Goal: Find specific page/section: Find specific page/section

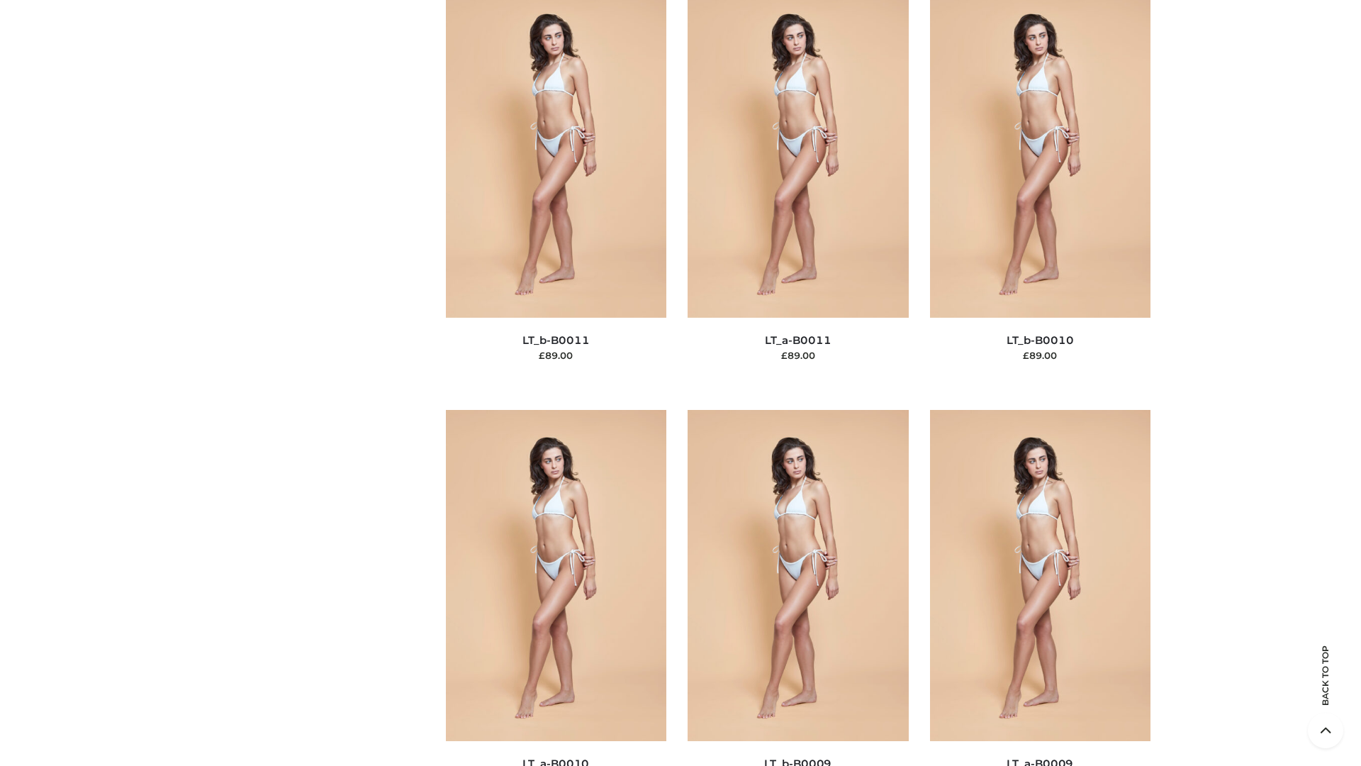
scroll to position [6368, 0]
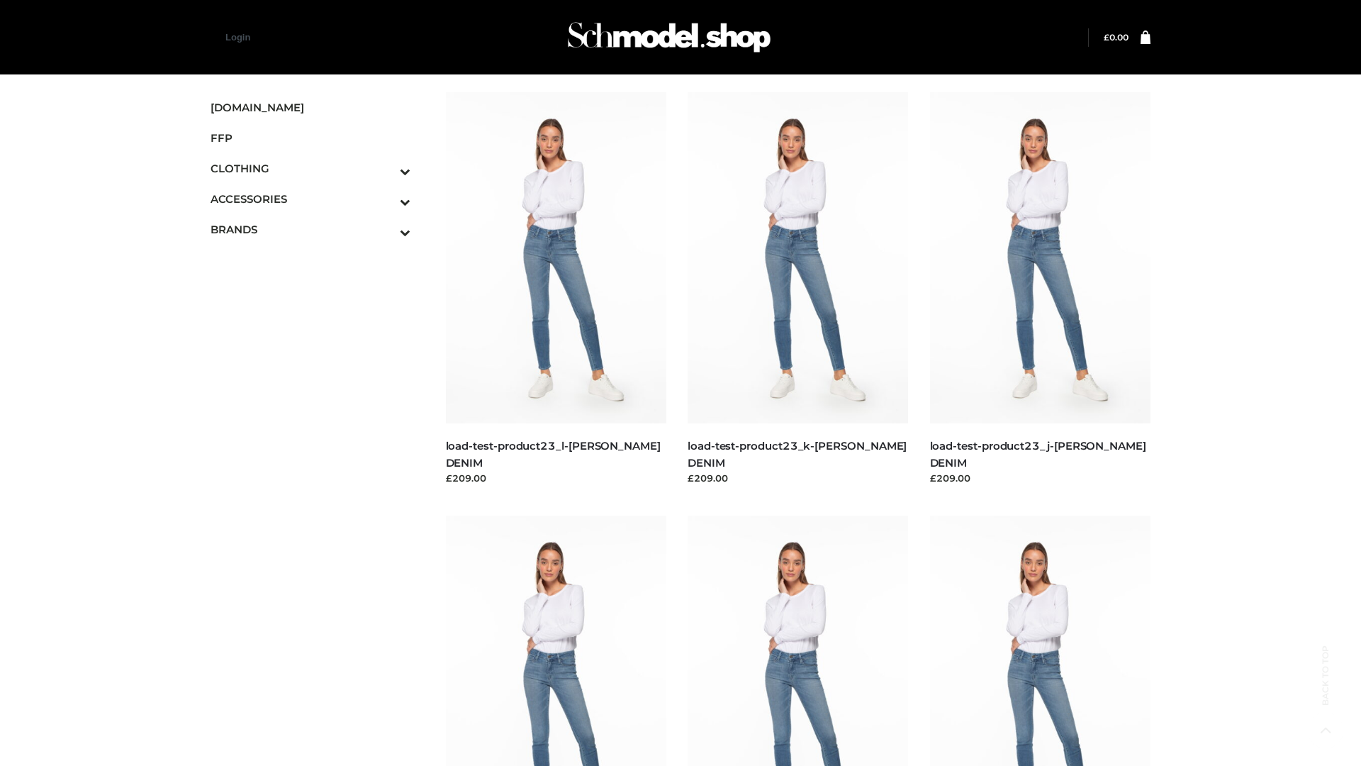
scroll to position [1244, 0]
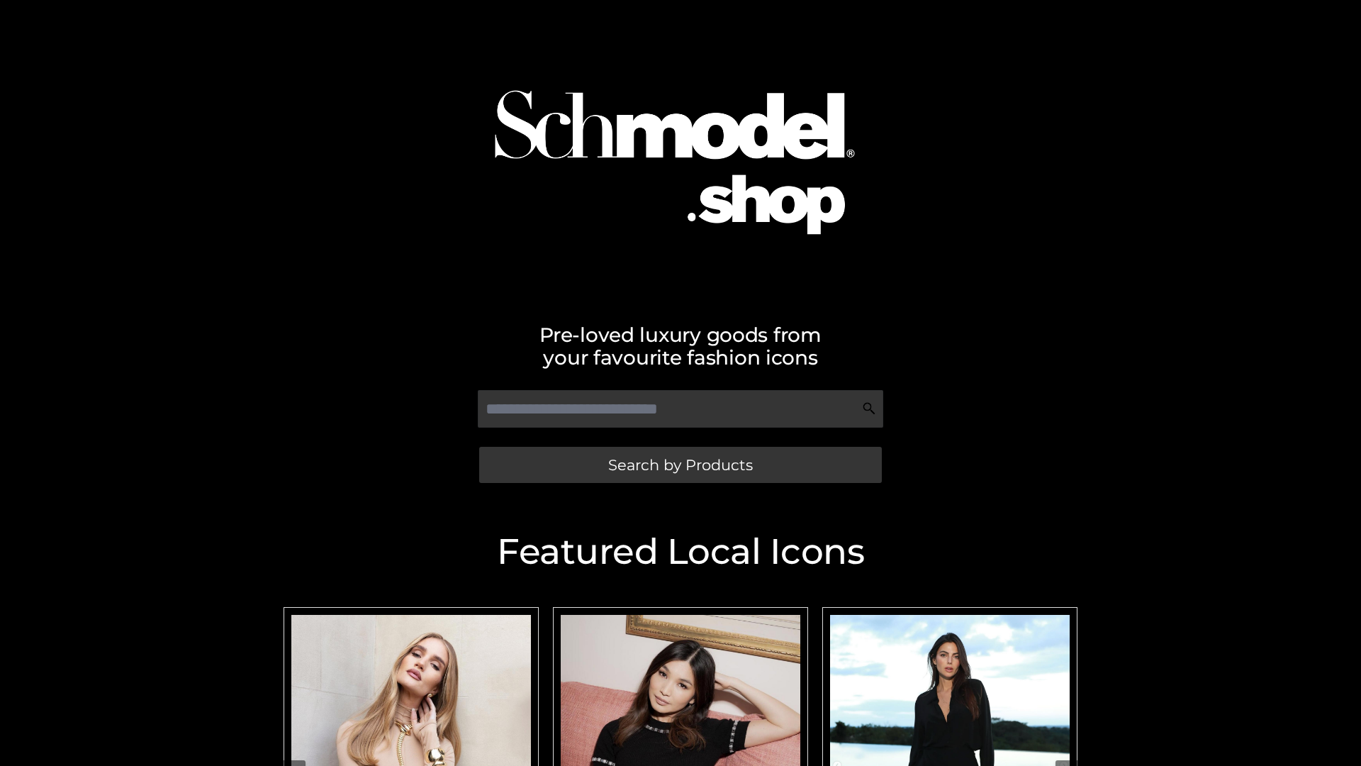
click at [680, 464] on span "Search by Products" at bounding box center [680, 464] width 145 height 15
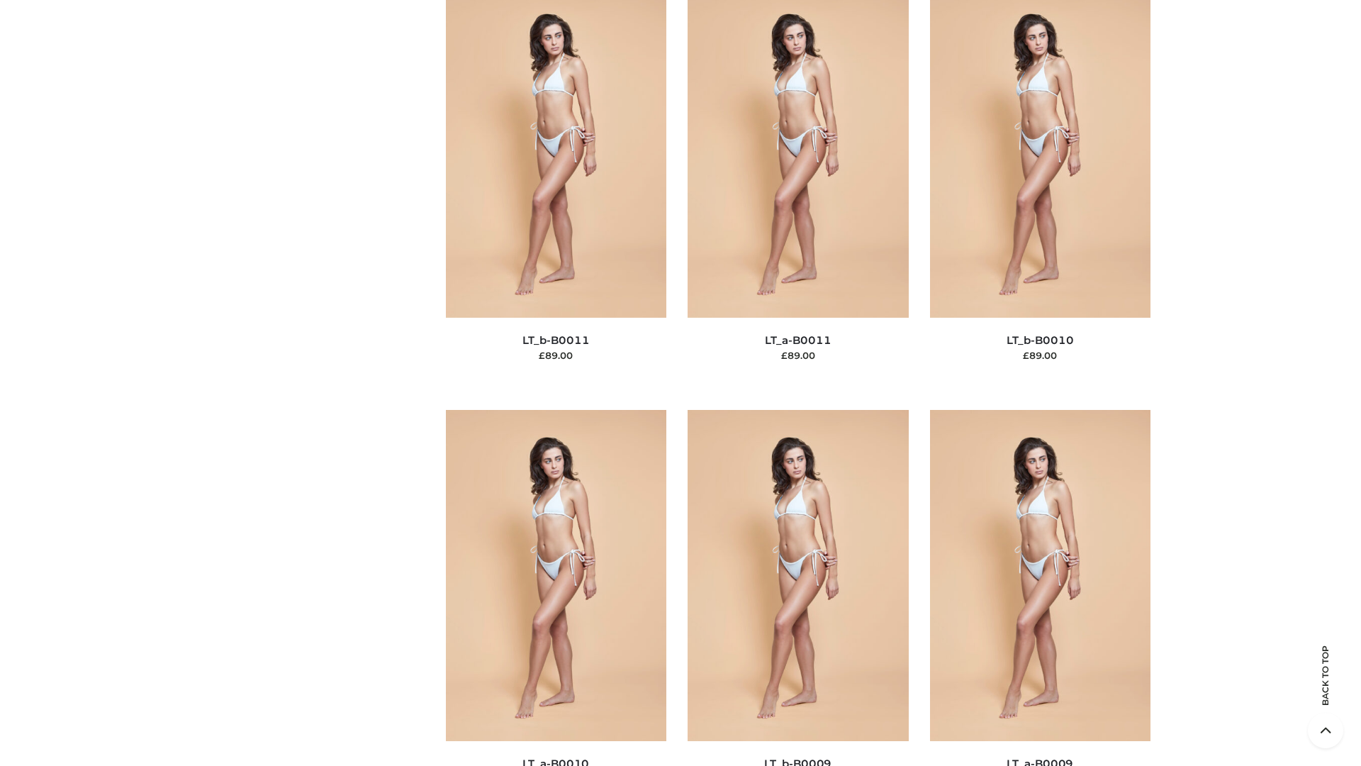
scroll to position [6368, 0]
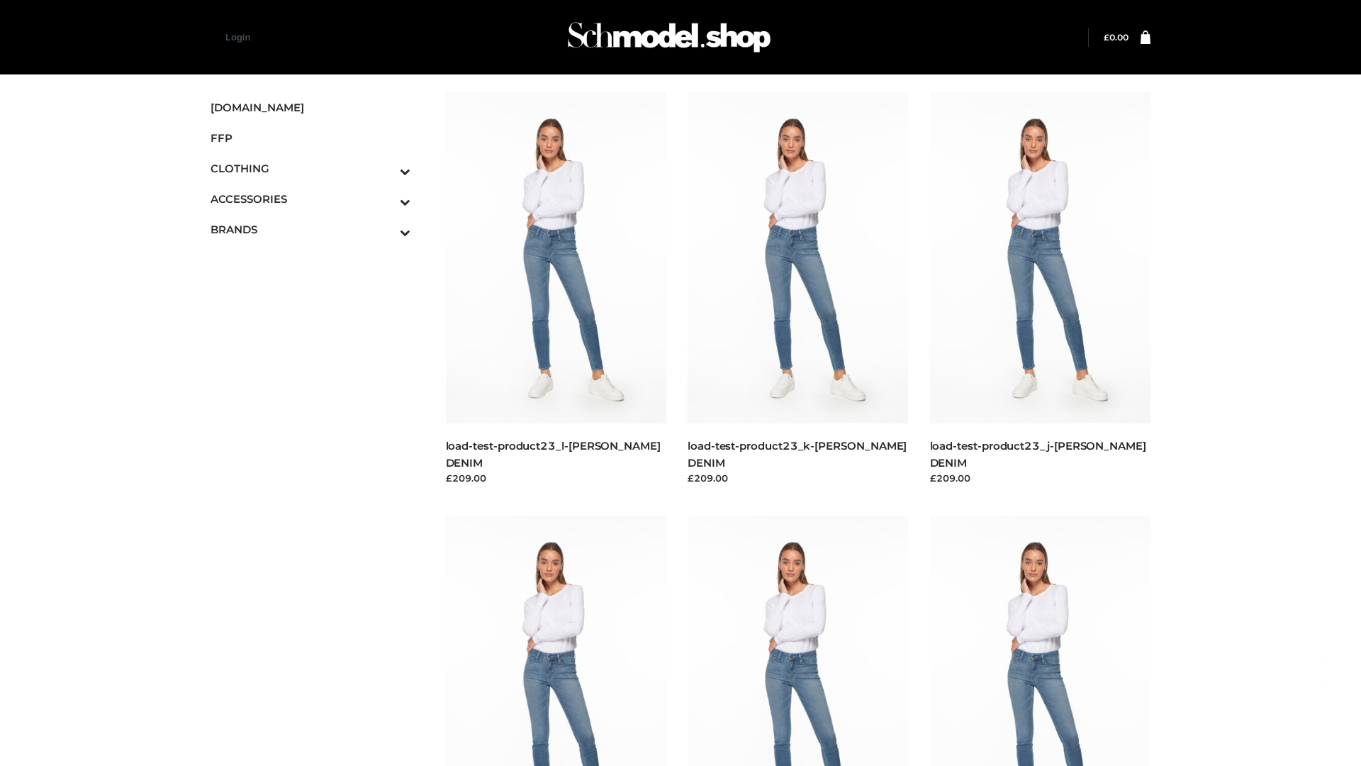
scroll to position [1244, 0]
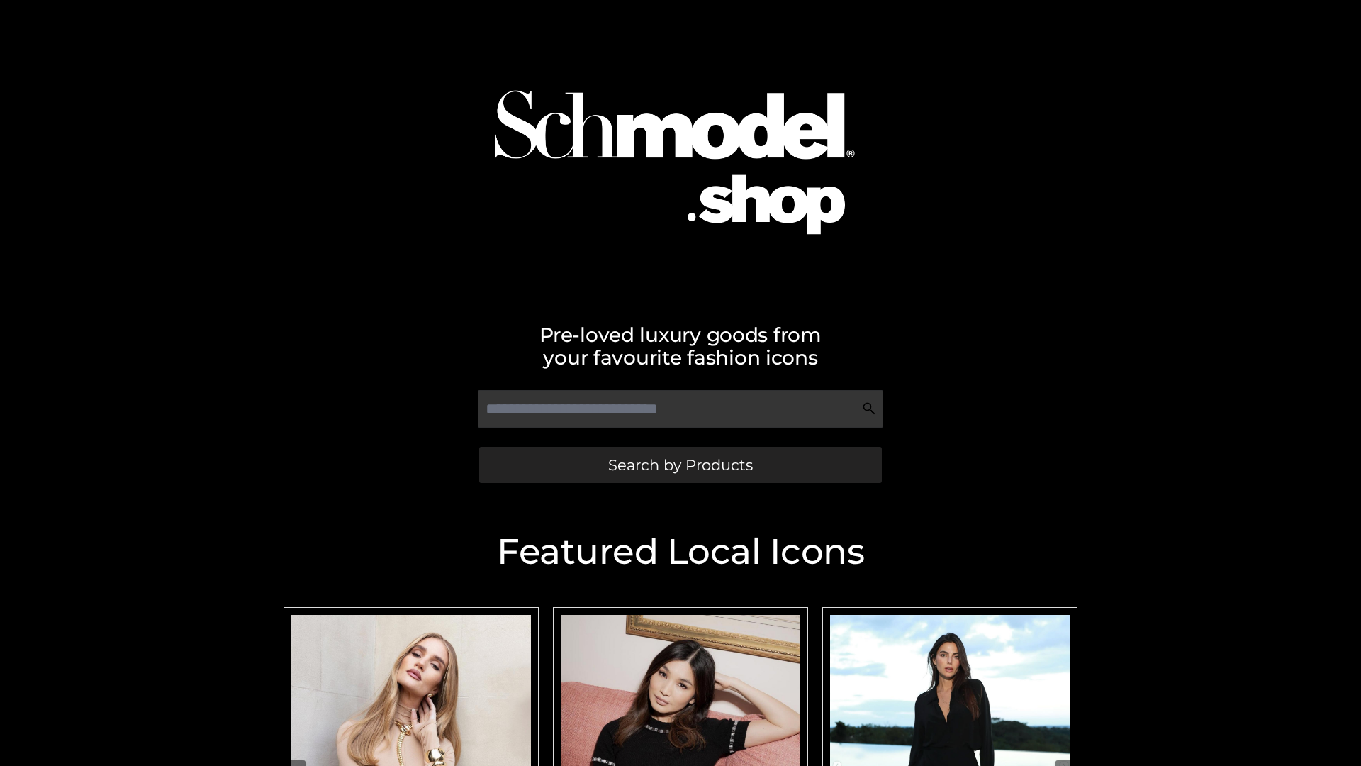
click at [680, 464] on span "Search by Products" at bounding box center [680, 464] width 145 height 15
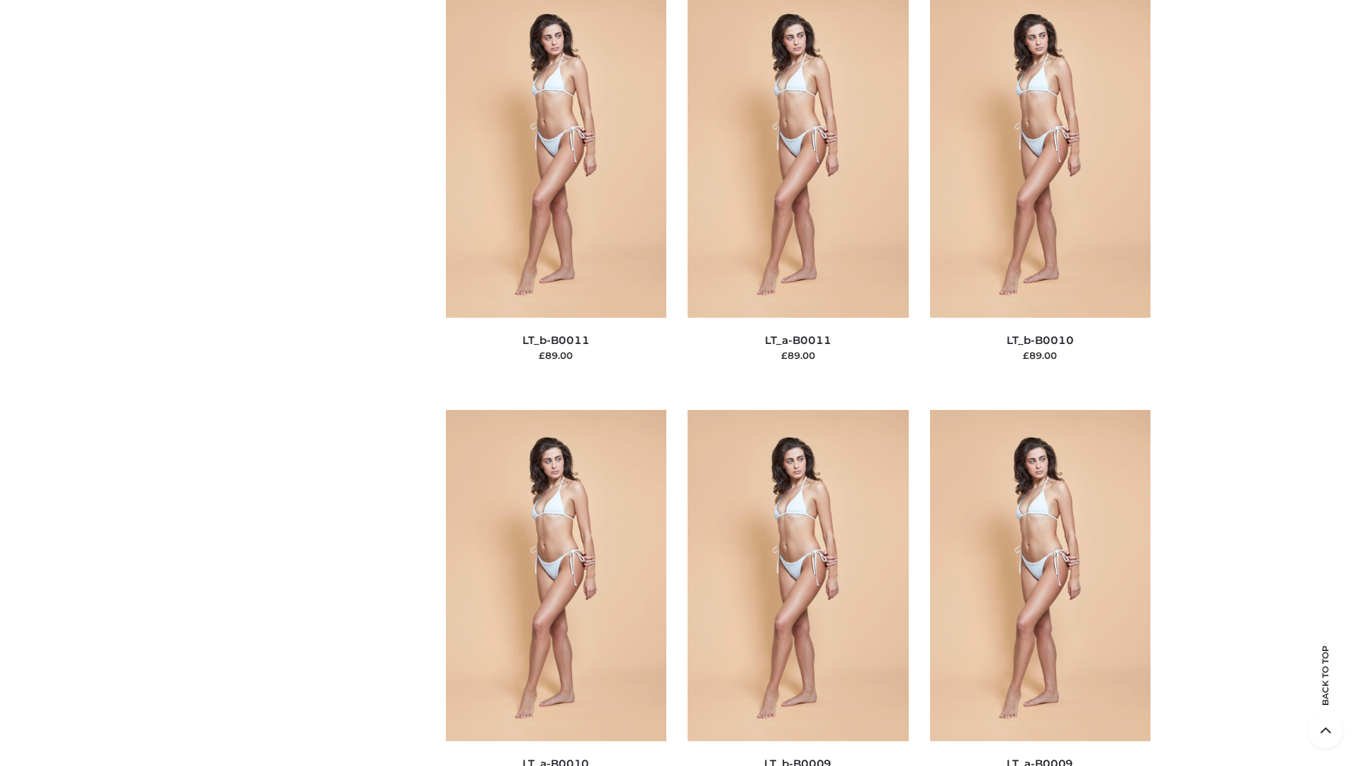
scroll to position [6368, 0]
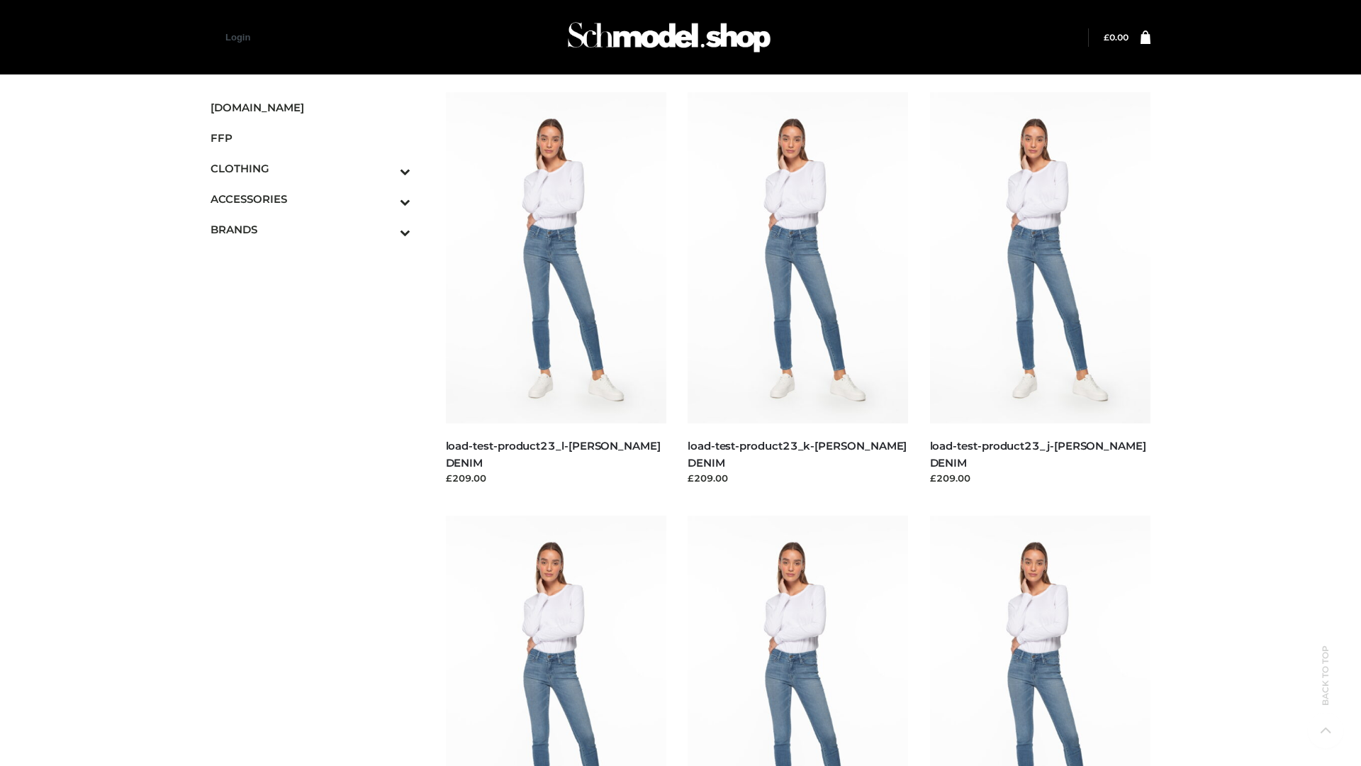
scroll to position [1244, 0]
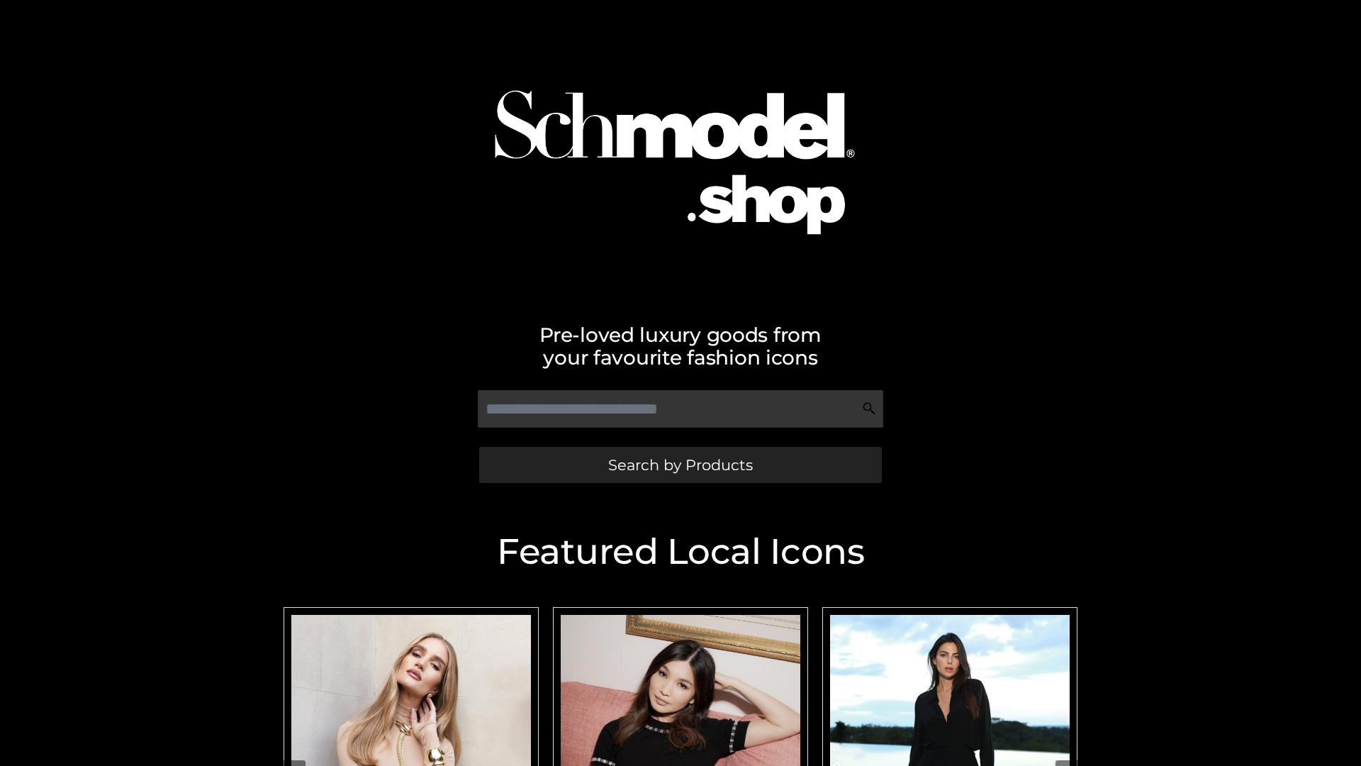
click at [680, 464] on span "Search by Products" at bounding box center [680, 464] width 145 height 15
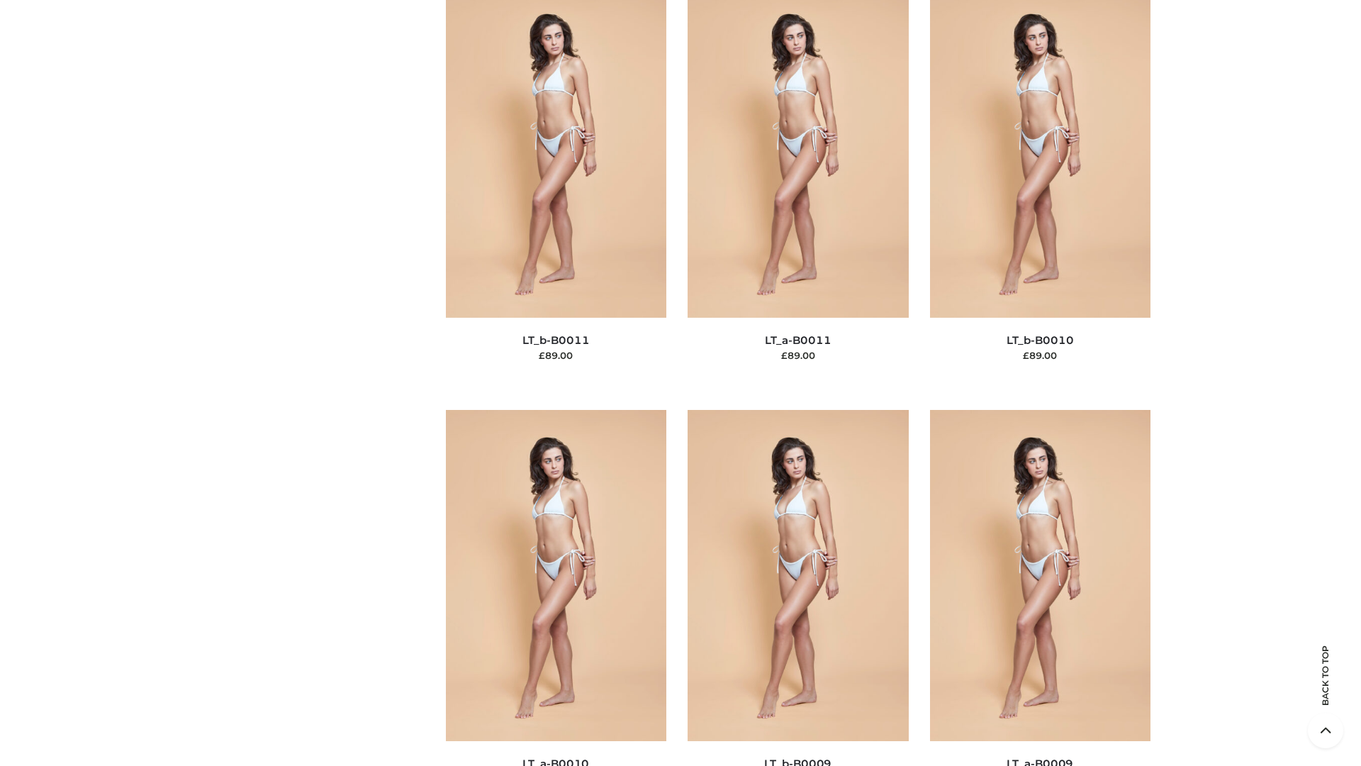
scroll to position [6368, 0]
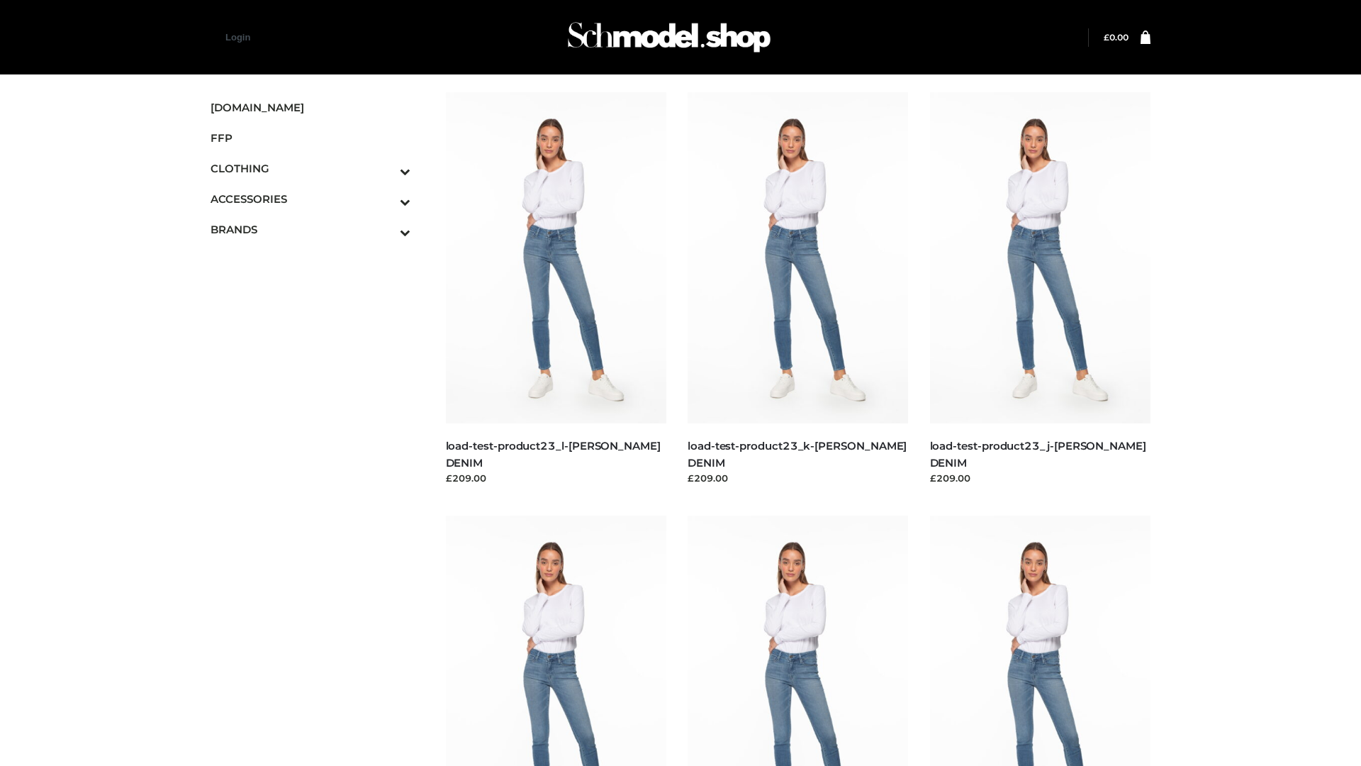
scroll to position [1244, 0]
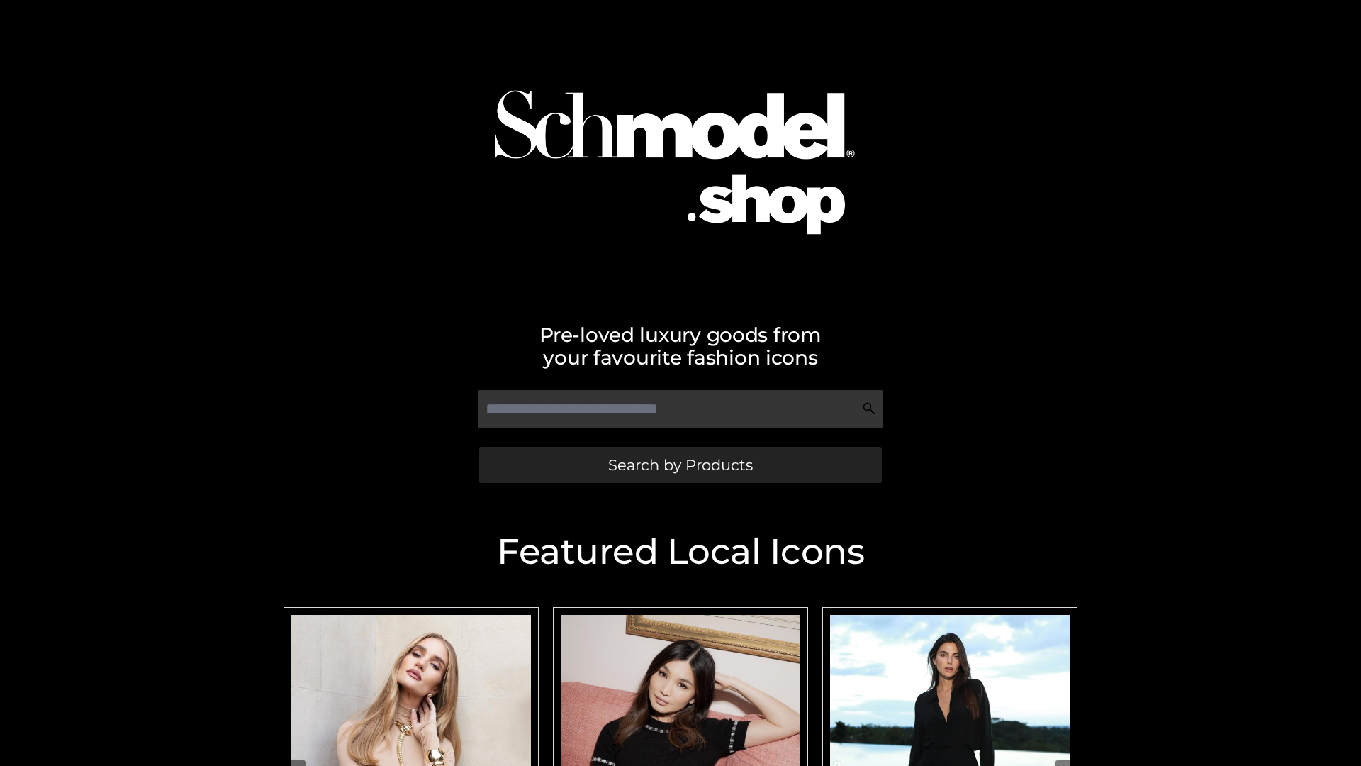
click at [680, 464] on span "Search by Products" at bounding box center [680, 464] width 145 height 15
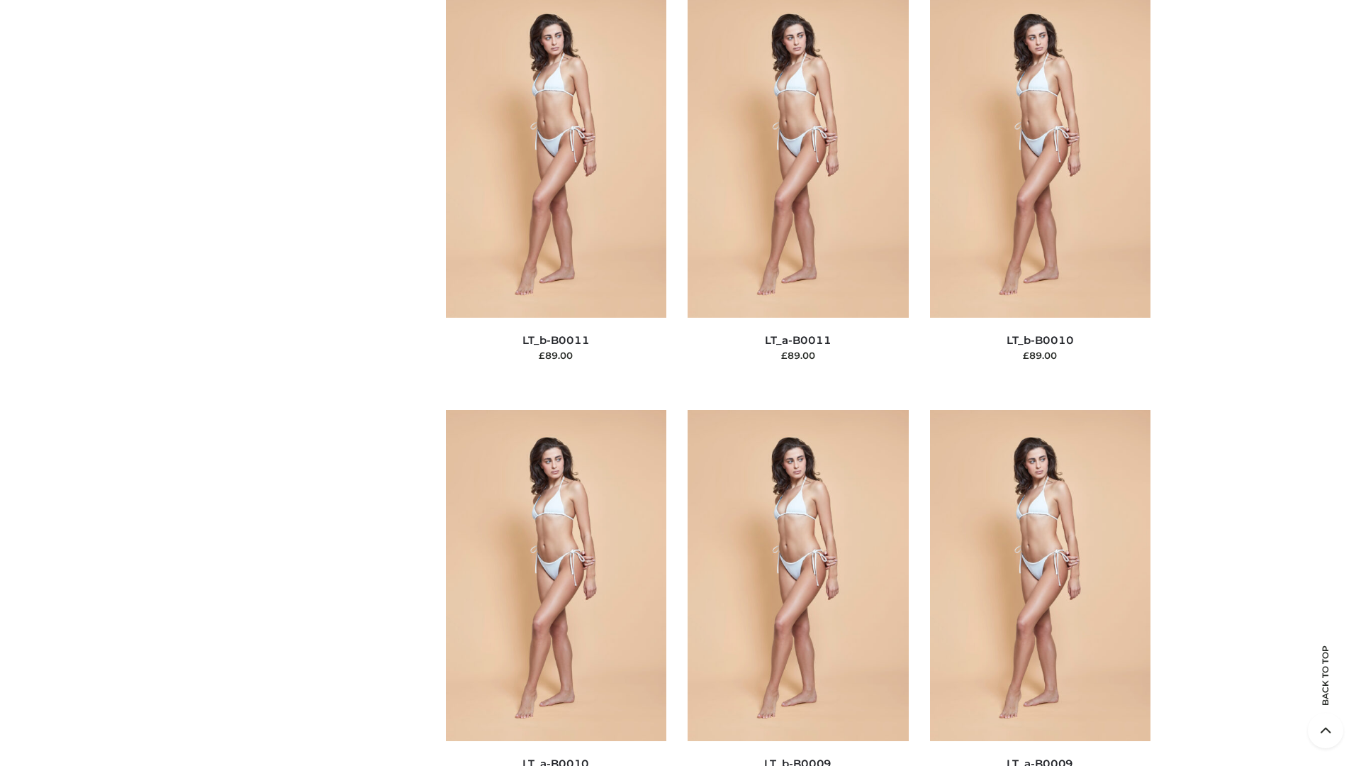
scroll to position [6368, 0]
